Goal: Task Accomplishment & Management: Manage account settings

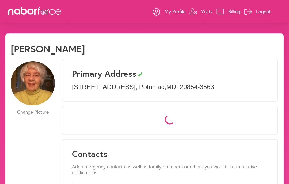
select select "*"
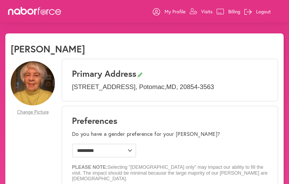
click at [198, 11] on link "Visits" at bounding box center [200, 11] width 23 height 16
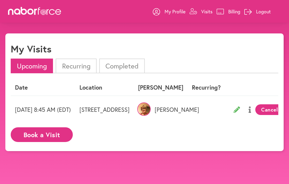
click at [255, 105] on button at bounding box center [249, 109] width 11 height 13
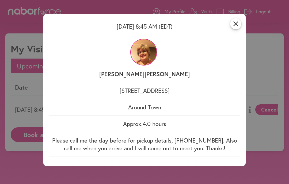
click at [269, 130] on div "close [DATE] 8:45 AM (EDT) [PERSON_NAME] [STREET_ADDRESS] Around Town Approx. 4…" at bounding box center [144, 92] width 289 height 184
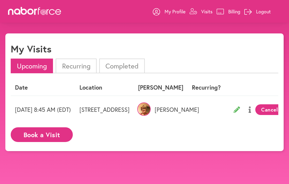
click at [240, 110] on icon at bounding box center [236, 109] width 6 height 6
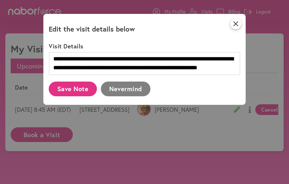
click at [228, 29] on h2 "Edit the visit details below" at bounding box center [142, 29] width 187 height 8
click at [231, 25] on icon "close" at bounding box center [235, 23] width 11 height 11
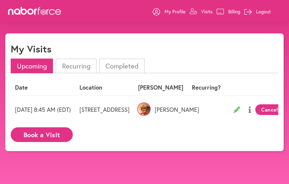
click at [59, 114] on td "[DATE] 8:45 AM (EDT)" at bounding box center [43, 110] width 64 height 28
click at [105, 121] on td "[STREET_ADDRESS]" at bounding box center [104, 110] width 59 height 28
click at [61, 112] on td "[DATE] 8:45 AM (EDT)" at bounding box center [43, 110] width 64 height 28
click at [65, 108] on td "[DATE] 8:45 AM (EDT)" at bounding box center [43, 110] width 64 height 28
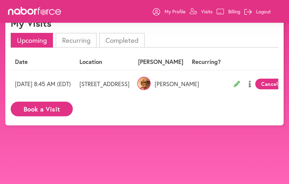
scroll to position [28, 0]
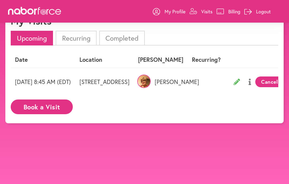
click at [240, 82] on icon at bounding box center [236, 82] width 6 height 6
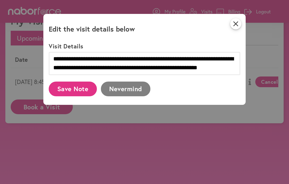
click at [228, 27] on h2 "Edit the visit details below" at bounding box center [142, 29] width 187 height 8
click at [228, 24] on div "**********" at bounding box center [144, 59] width 202 height 91
click at [235, 23] on icon "close" at bounding box center [235, 23] width 11 height 11
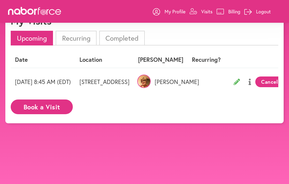
click at [276, 80] on button "Cancel Visit" at bounding box center [275, 81] width 41 height 11
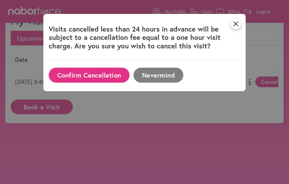
click at [235, 28] on icon "close" at bounding box center [235, 23] width 11 height 11
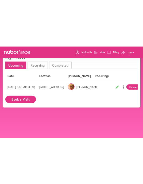
scroll to position [0, 0]
